Goal: Navigation & Orientation: Find specific page/section

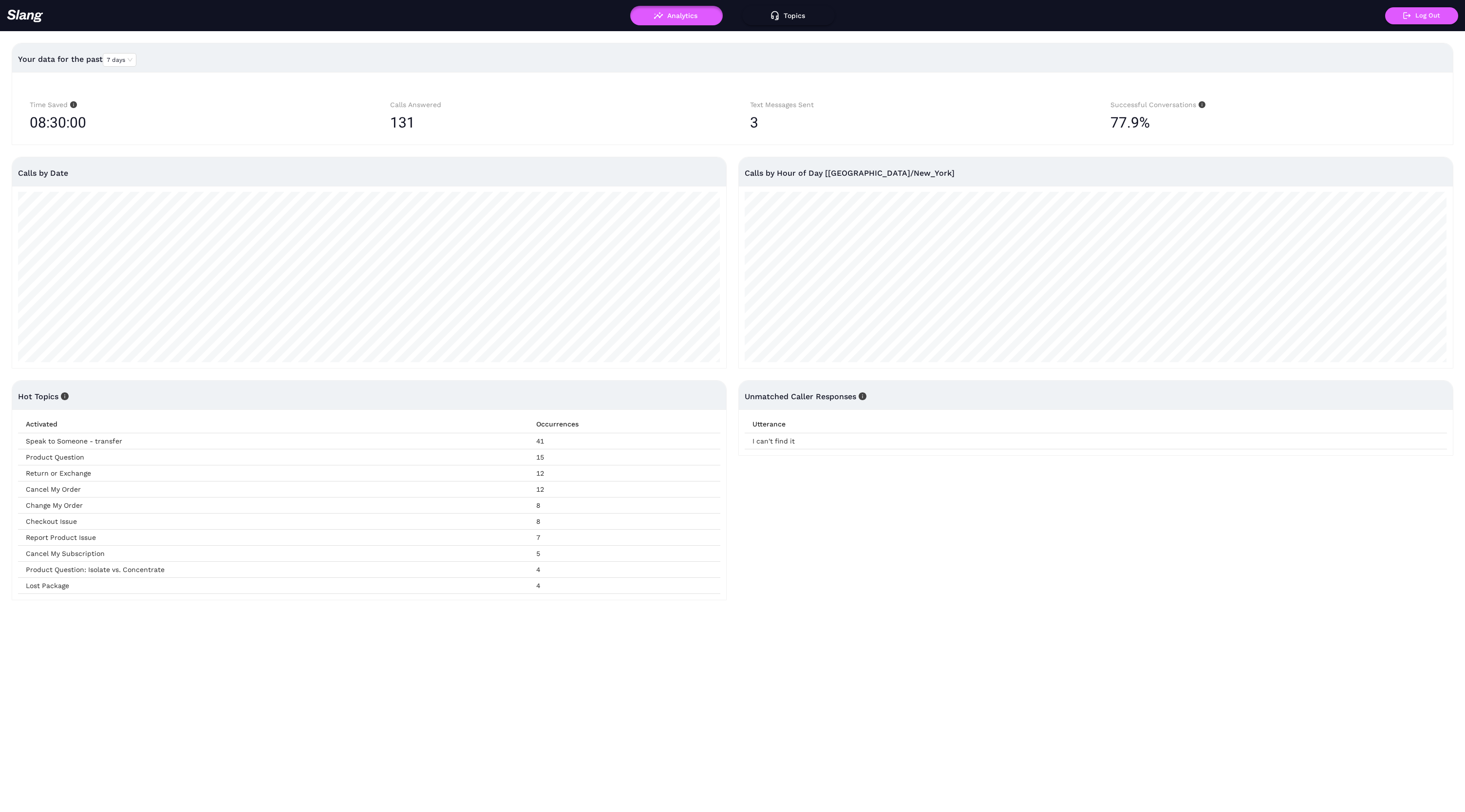
click at [1344, 568] on div "Unmatched Caller Responses Utterance I can't find it" at bounding box center [1096, 490] width 727 height 220
